Goal: Information Seeking & Learning: Compare options

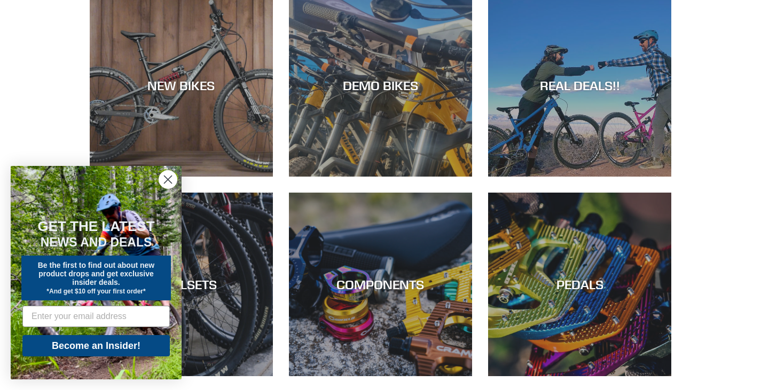
scroll to position [115, 0]
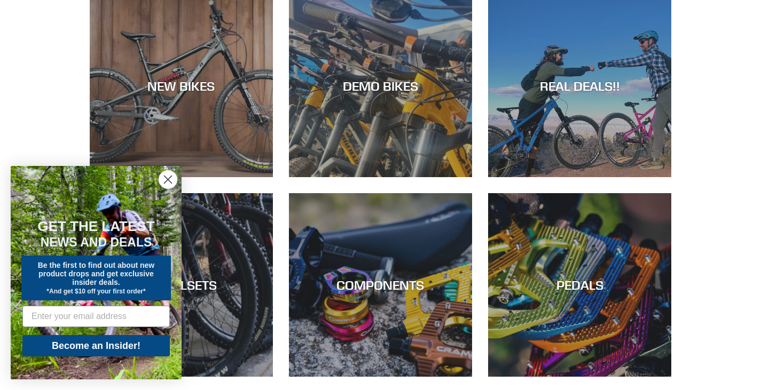
click at [170, 182] on icon "Close dialog" at bounding box center [167, 179] width 7 height 7
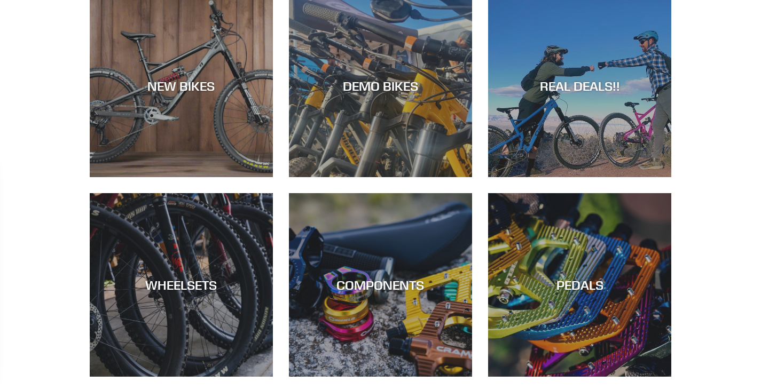
scroll to position [0, 0]
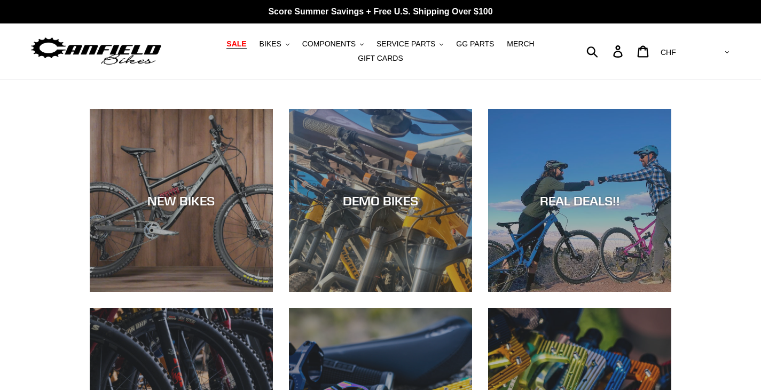
click at [226, 49] on span "SALE" at bounding box center [236, 44] width 20 height 9
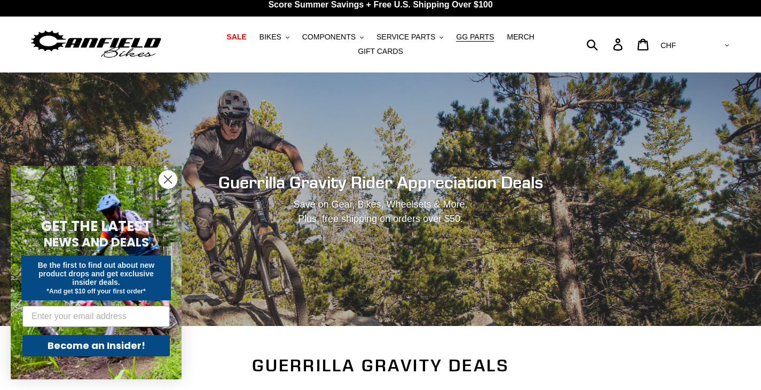
scroll to position [7, 0]
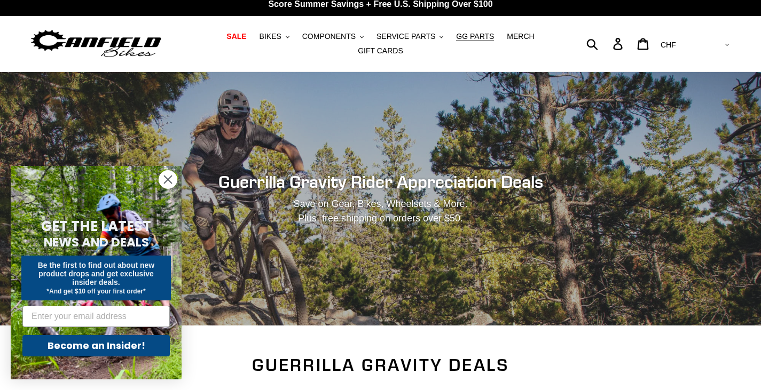
click at [171, 181] on circle "Close dialog" at bounding box center [168, 180] width 18 height 18
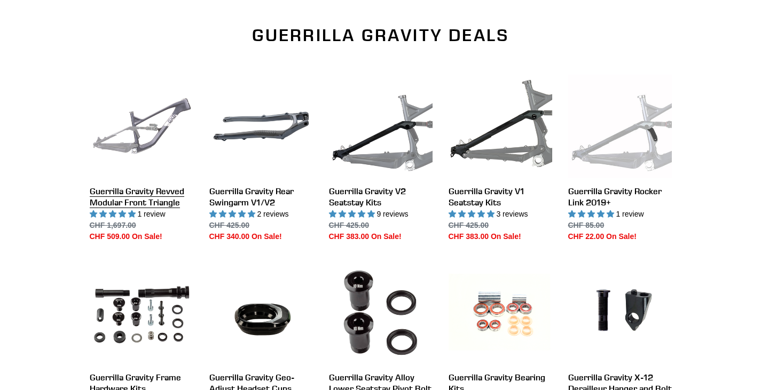
scroll to position [336, 0]
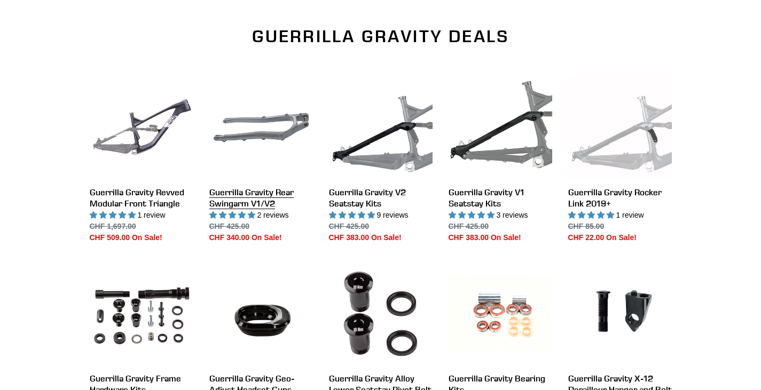
click at [254, 198] on link "Guerrilla Gravity Rear Swingarm V1/V2" at bounding box center [261, 160] width 104 height 168
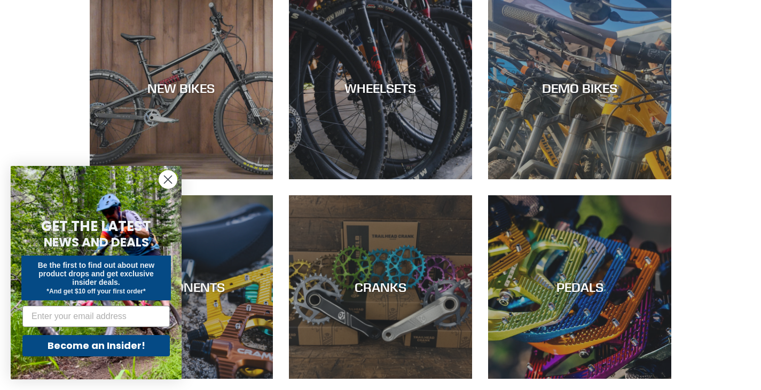
scroll to position [327, 0]
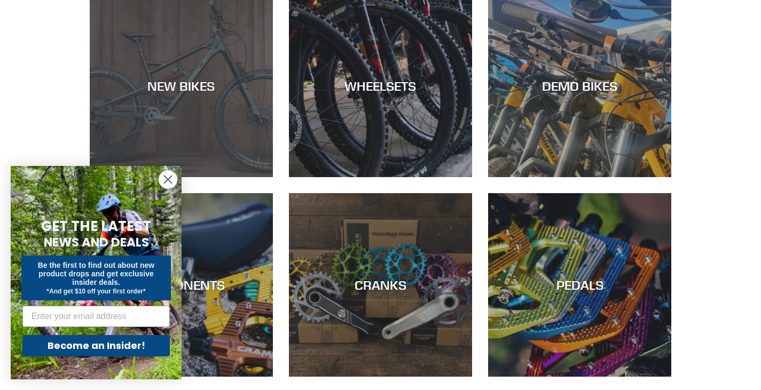
click at [187, 86] on div "NEW BIKES" at bounding box center [181, 85] width 183 height 15
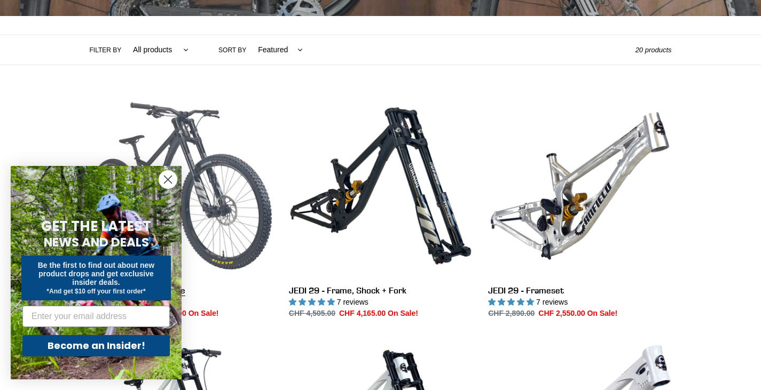
scroll to position [224, 0]
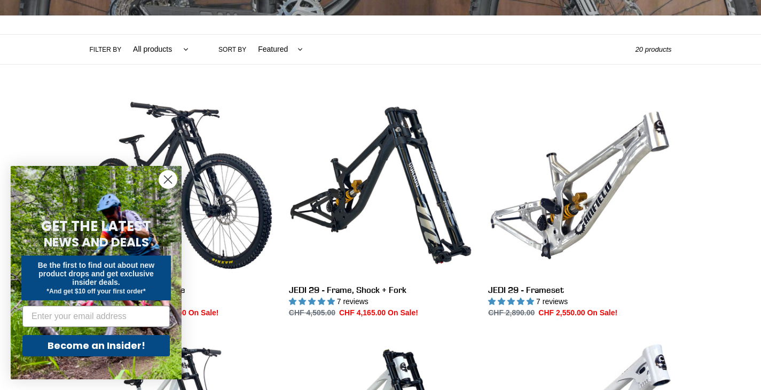
click at [169, 180] on icon "Close dialog" at bounding box center [167, 179] width 7 height 7
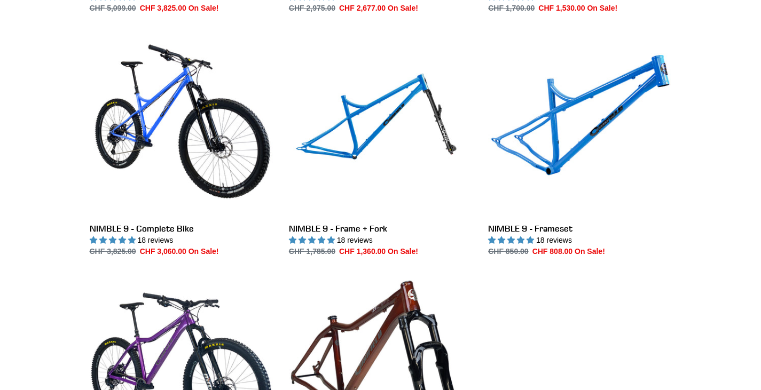
scroll to position [1503, 0]
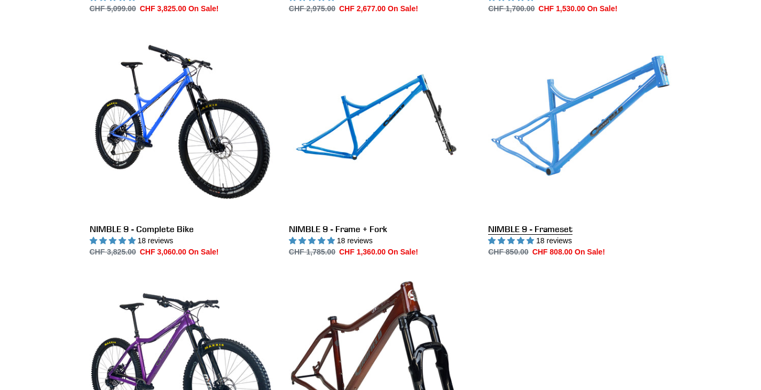
click at [550, 127] on link "NIMBLE 9 - Frameset" at bounding box center [579, 145] width 183 height 225
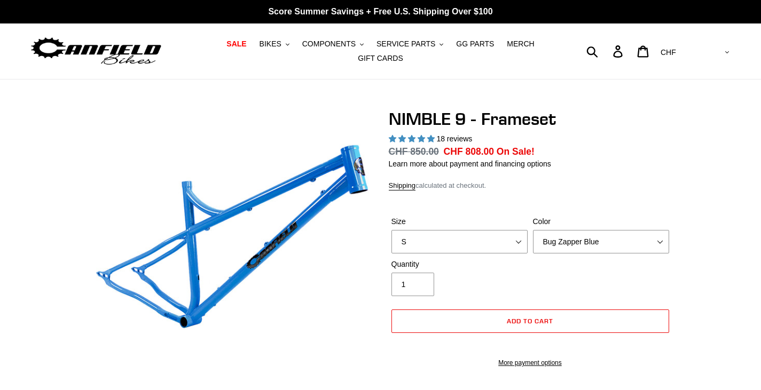
select select "highest-rating"
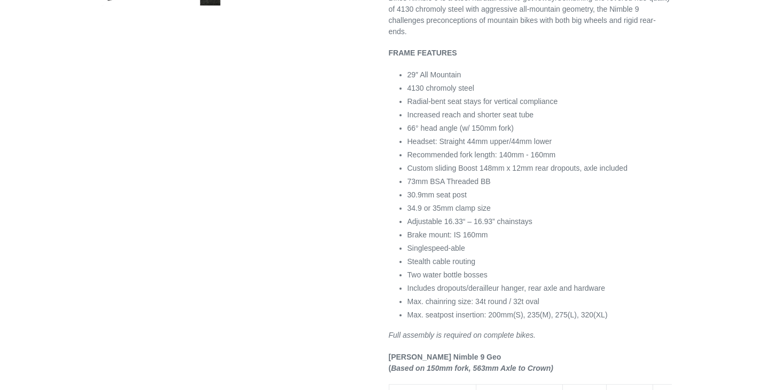
scroll to position [518, 0]
click at [433, 217] on span "Adjustable 16.33“ – 16.93” chainstays" at bounding box center [469, 221] width 125 height 9
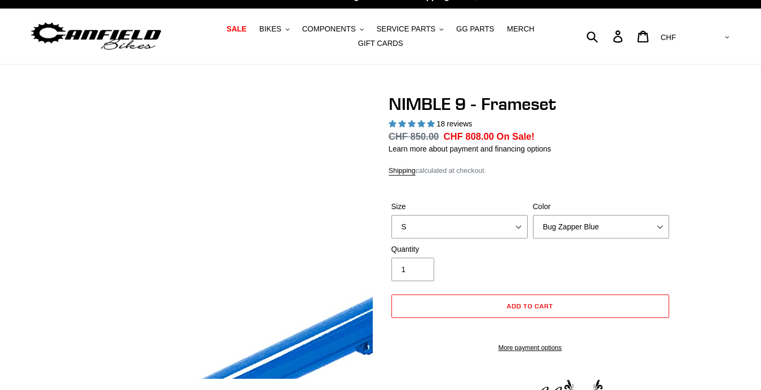
scroll to position [0, 0]
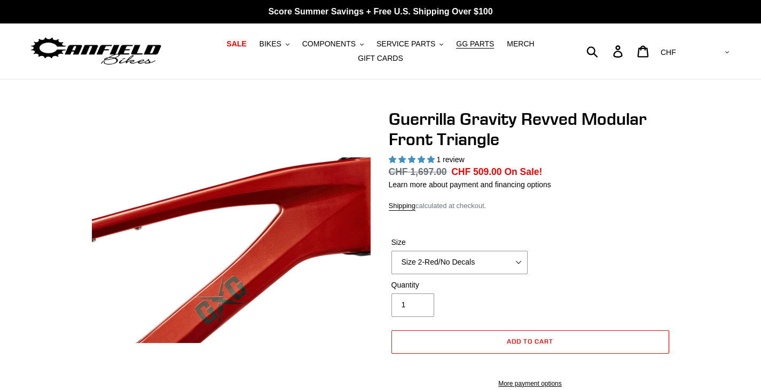
select select "highest-rating"
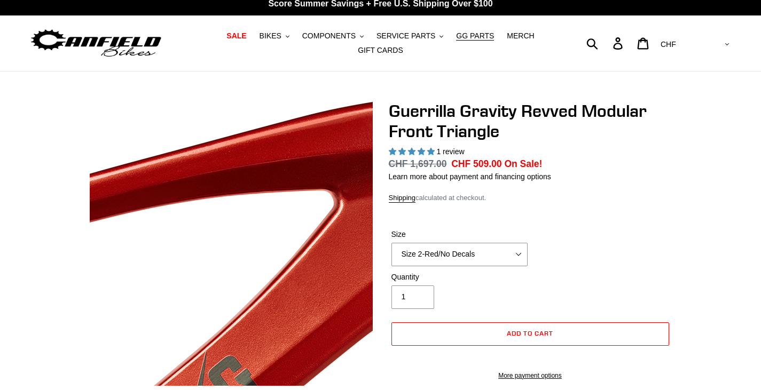
scroll to position [10, 0]
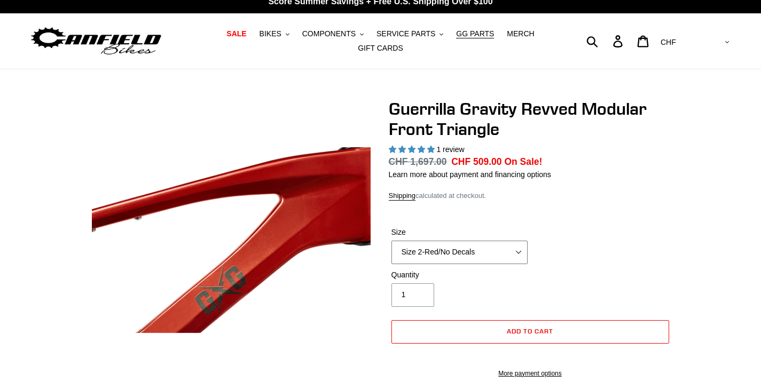
click at [431, 252] on select "Size 2-Gloss Black/No Decals Size 2-Black/Red Decals Size 2-Black/Silver Decals…" at bounding box center [459, 252] width 136 height 23
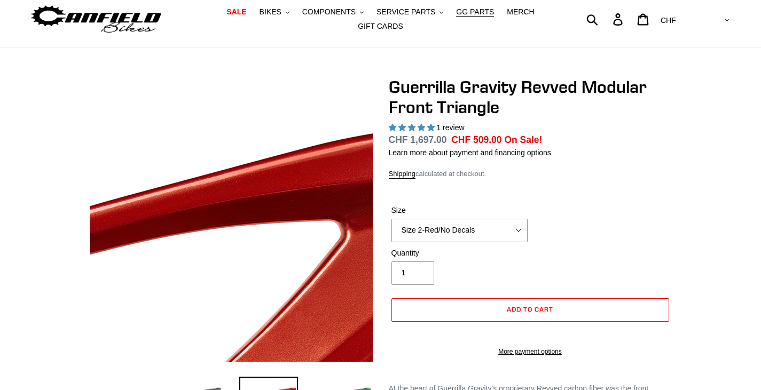
scroll to position [33, 0]
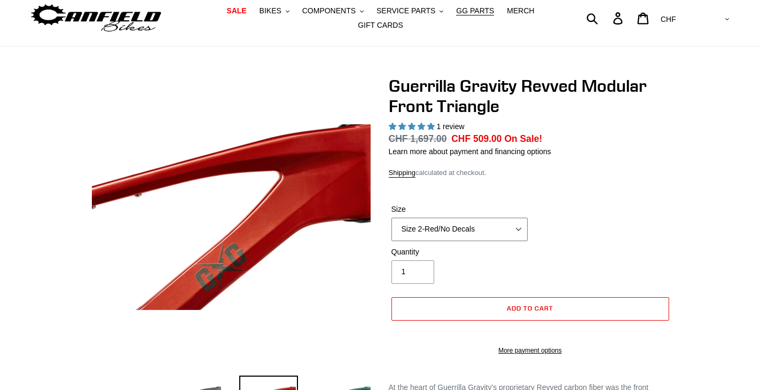
click at [422, 219] on select "Size 2-Gloss Black/No Decals Size 2-Black/Red Decals Size 2-Black/Silver Decals…" at bounding box center [459, 229] width 136 height 23
select select "Size 4-Light Blue/No Decals"
click at [391, 218] on select "Size 2-Gloss Black/No Decals Size 2-Black/Red Decals Size 2-Black/Silver Decals…" at bounding box center [459, 229] width 136 height 23
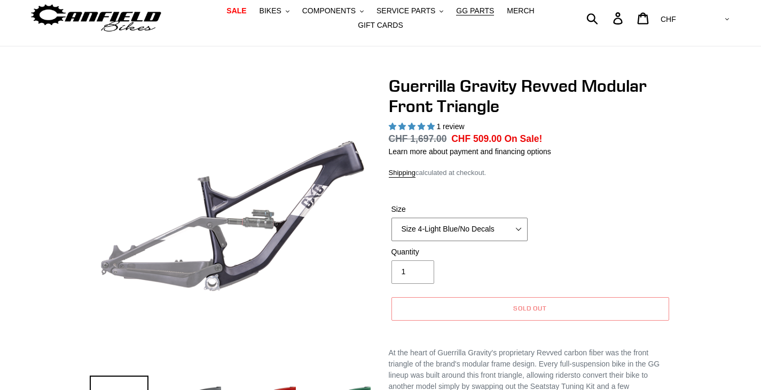
click at [481, 225] on select "Size 2-Gloss Black/No Decals Size 2-Black/Red Decals Size 2-Black/Silver Decals…" at bounding box center [459, 229] width 136 height 23
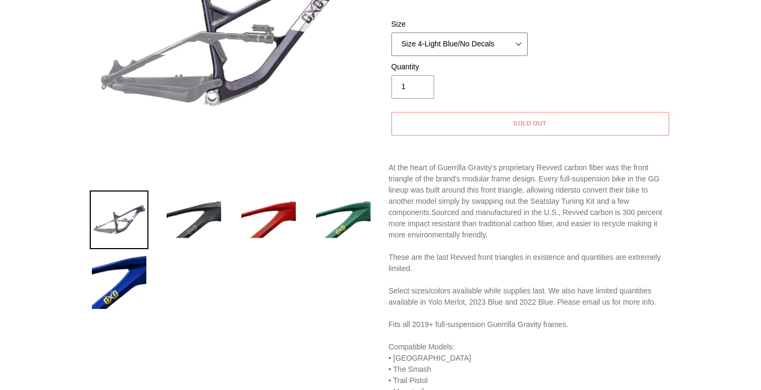
scroll to position [219, 0]
click at [349, 222] on img at bounding box center [343, 219] width 59 height 59
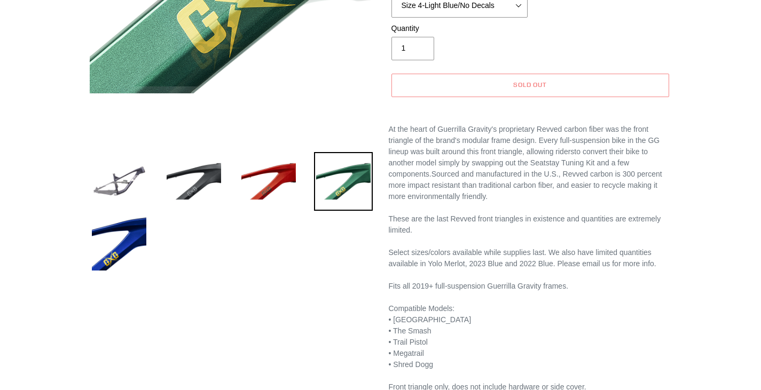
scroll to position [261, 0]
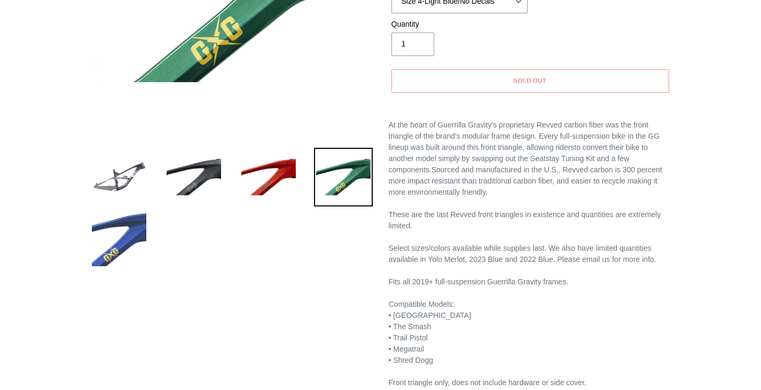
click at [124, 245] on img at bounding box center [119, 239] width 59 height 59
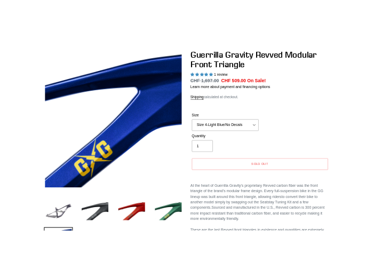
scroll to position [84, 0]
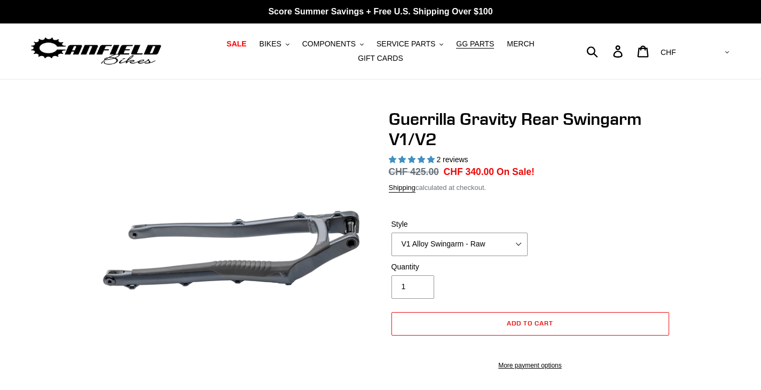
select select "highest-rating"
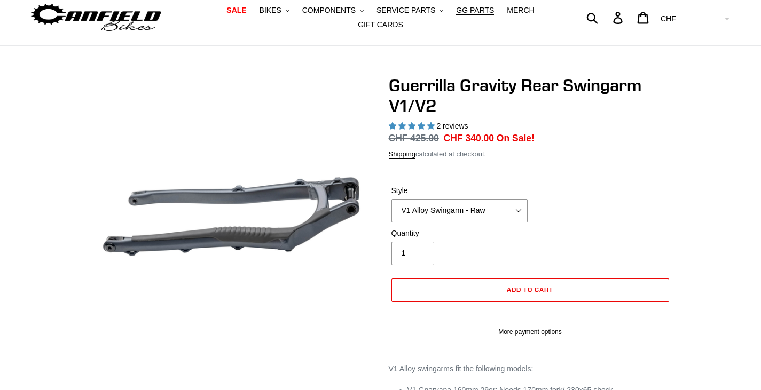
scroll to position [37, 0]
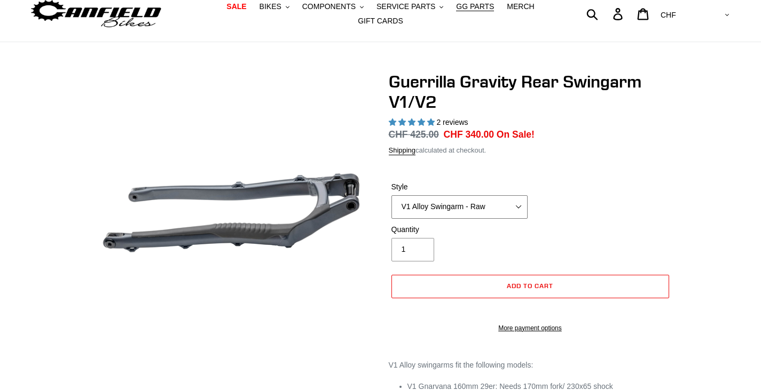
click at [425, 201] on select "V1 Alloy Swingarm - Raw V1 Alloy Swingarm - Black V2 Revved Carbon Swingarm - G…" at bounding box center [459, 206] width 136 height 23
select select "V2 Revved Carbon Swingarm - Green"
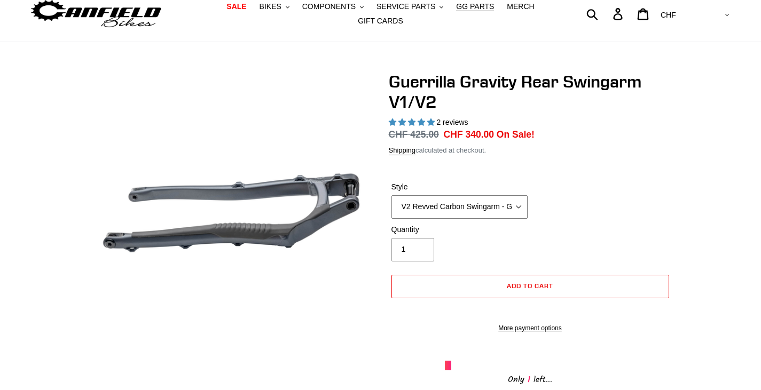
click at [391, 195] on select "V1 Alloy Swingarm - Raw V1 Alloy Swingarm - Black V2 Revved Carbon Swingarm - G…" at bounding box center [459, 206] width 136 height 23
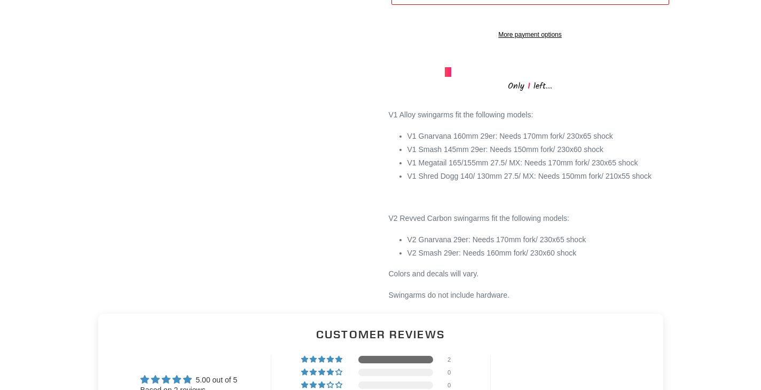
scroll to position [573, 0]
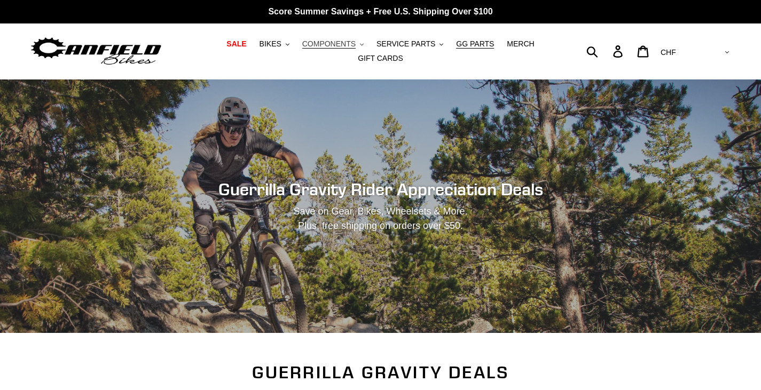
click at [314, 47] on span "COMPONENTS" at bounding box center [328, 44] width 53 height 9
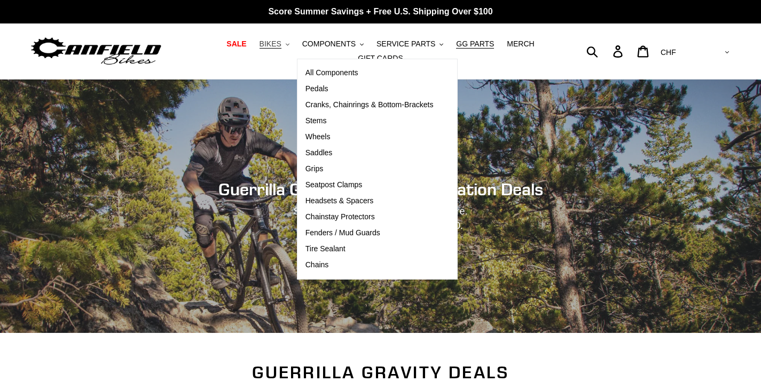
click at [264, 51] on button "BIKES .cls-1{fill:#231f20}" at bounding box center [274, 44] width 41 height 14
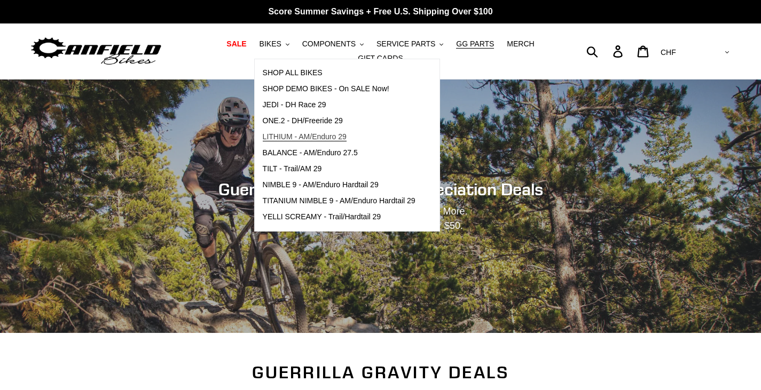
click at [301, 142] on span "LITHIUM - AM/Enduro 29" at bounding box center [305, 136] width 84 height 9
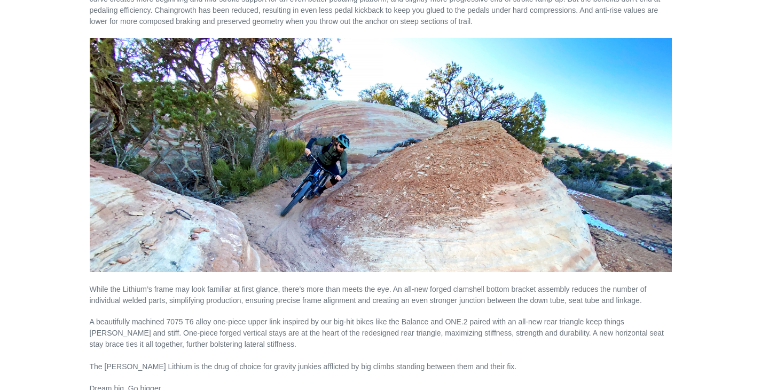
scroll to position [1201, 0]
